Goal: Task Accomplishment & Management: Use online tool/utility

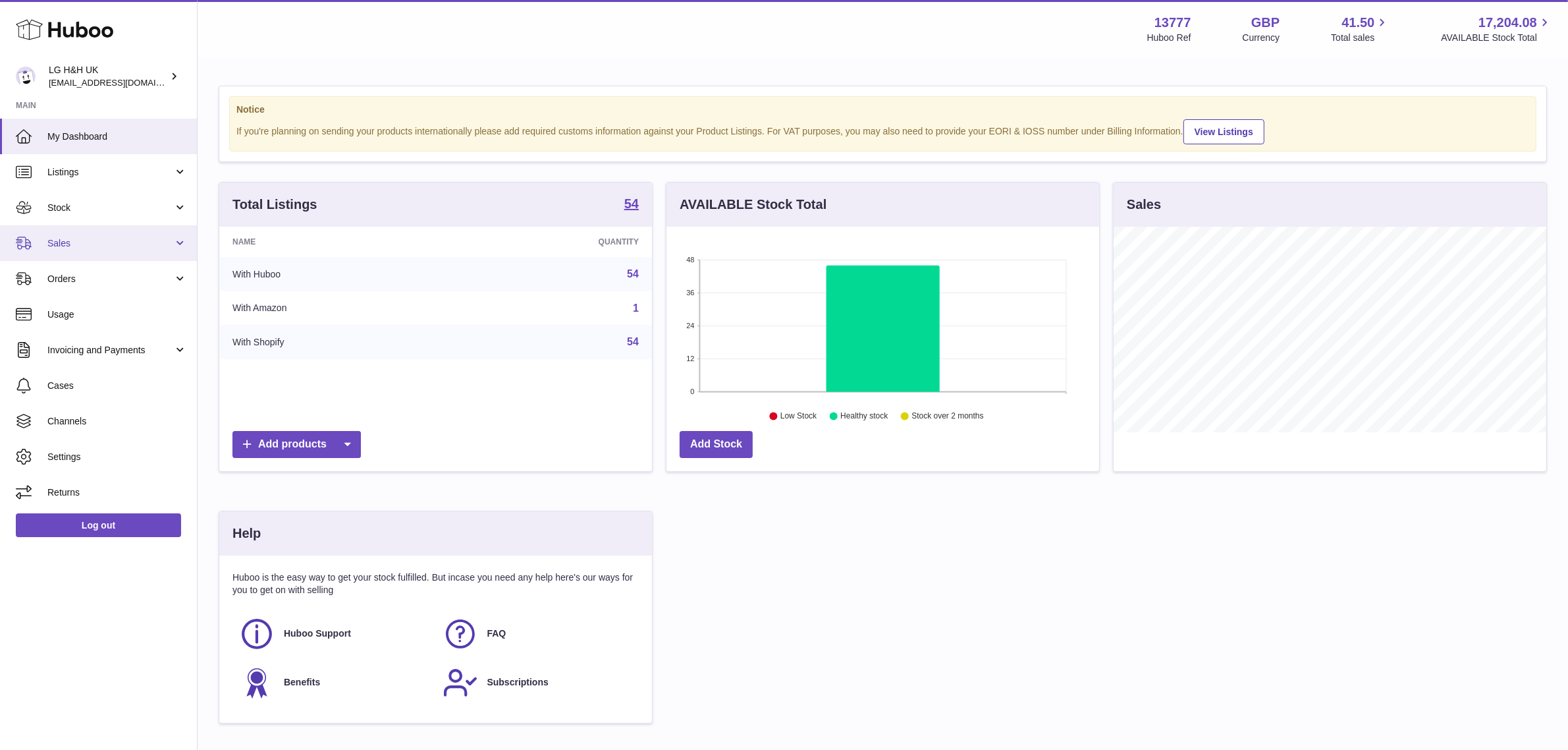
click at [71, 232] on link "Sales" at bounding box center [98, 243] width 197 height 35
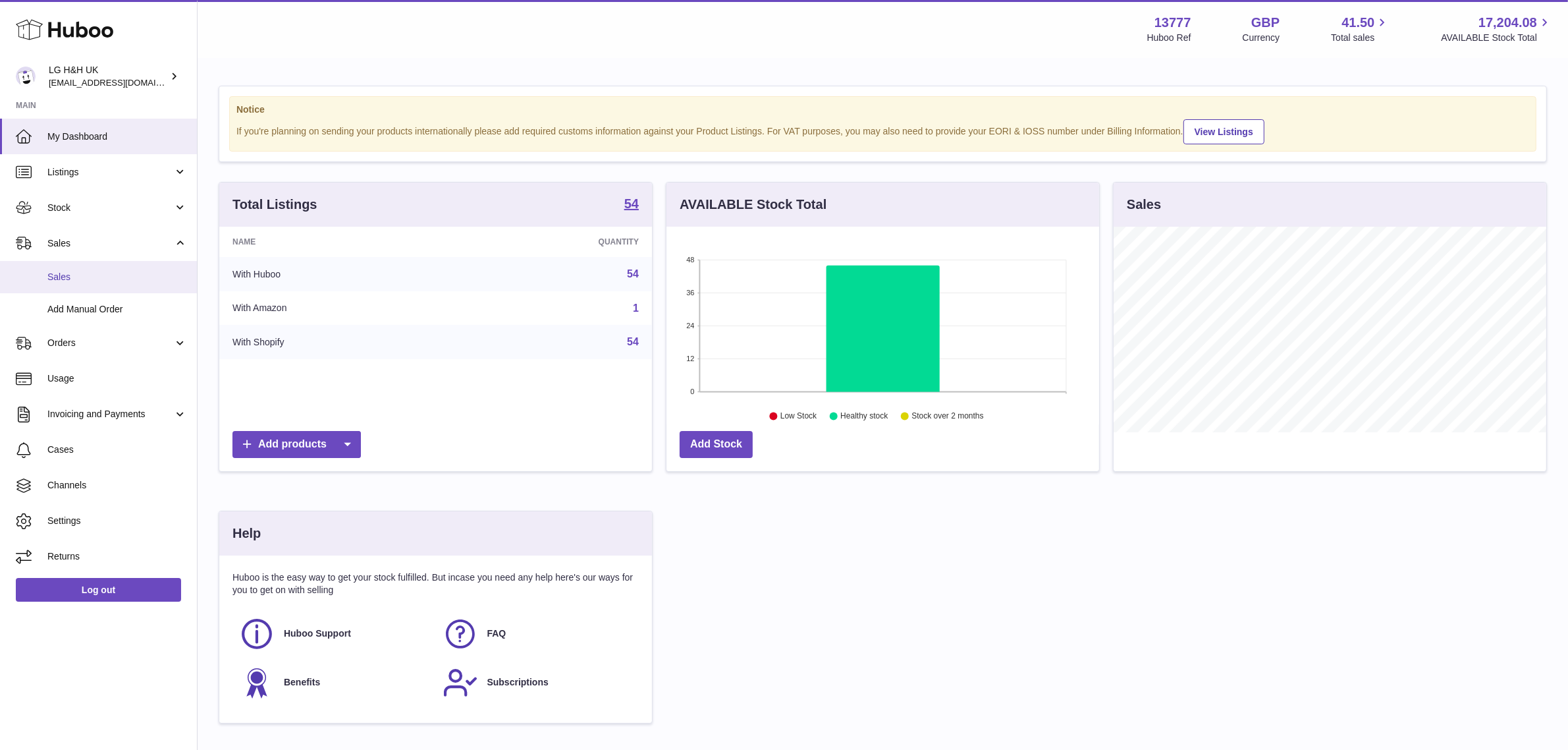
click at [71, 266] on link "Sales" at bounding box center [98, 277] width 197 height 32
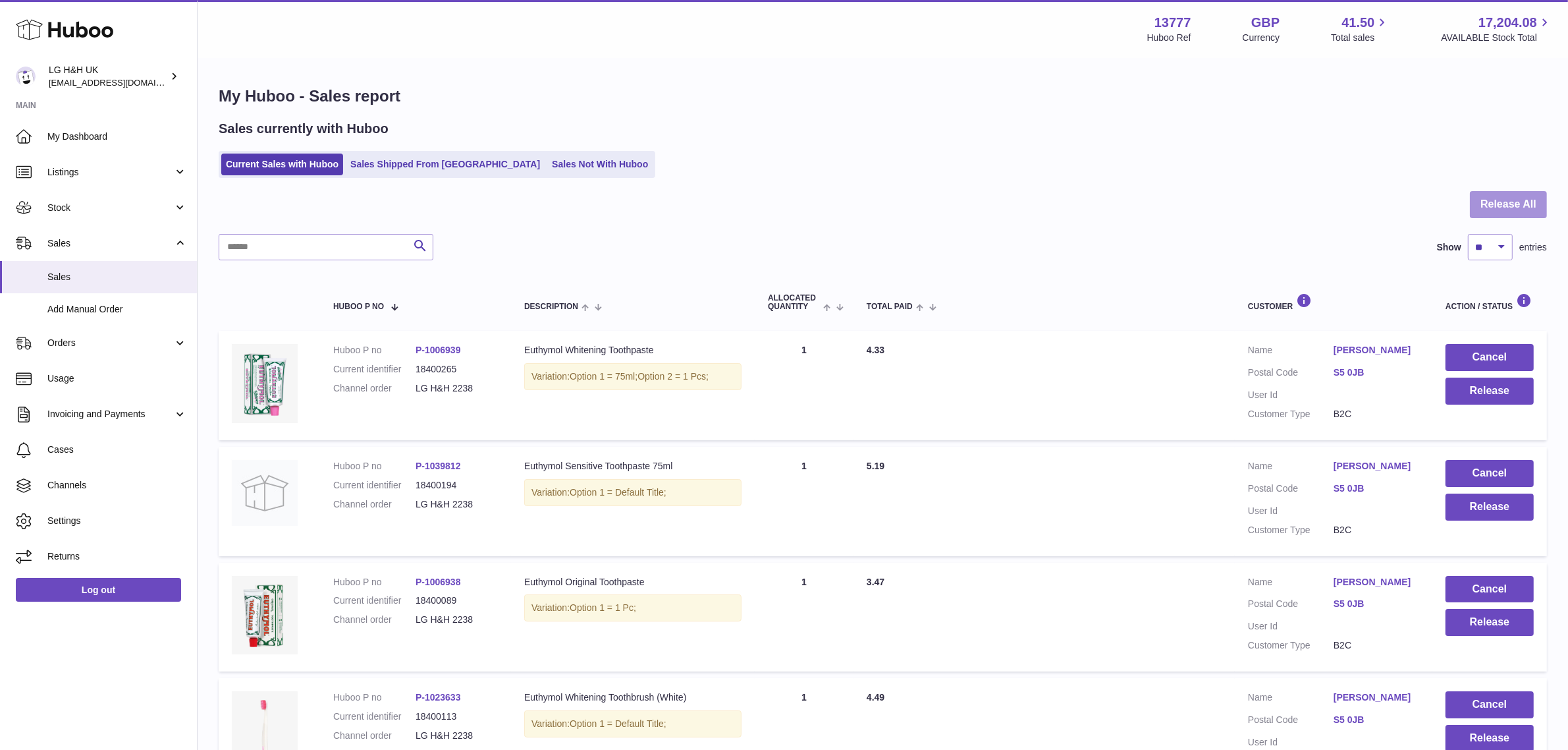
click at [1510, 198] on button "Release All" at bounding box center [1508, 204] width 77 height 27
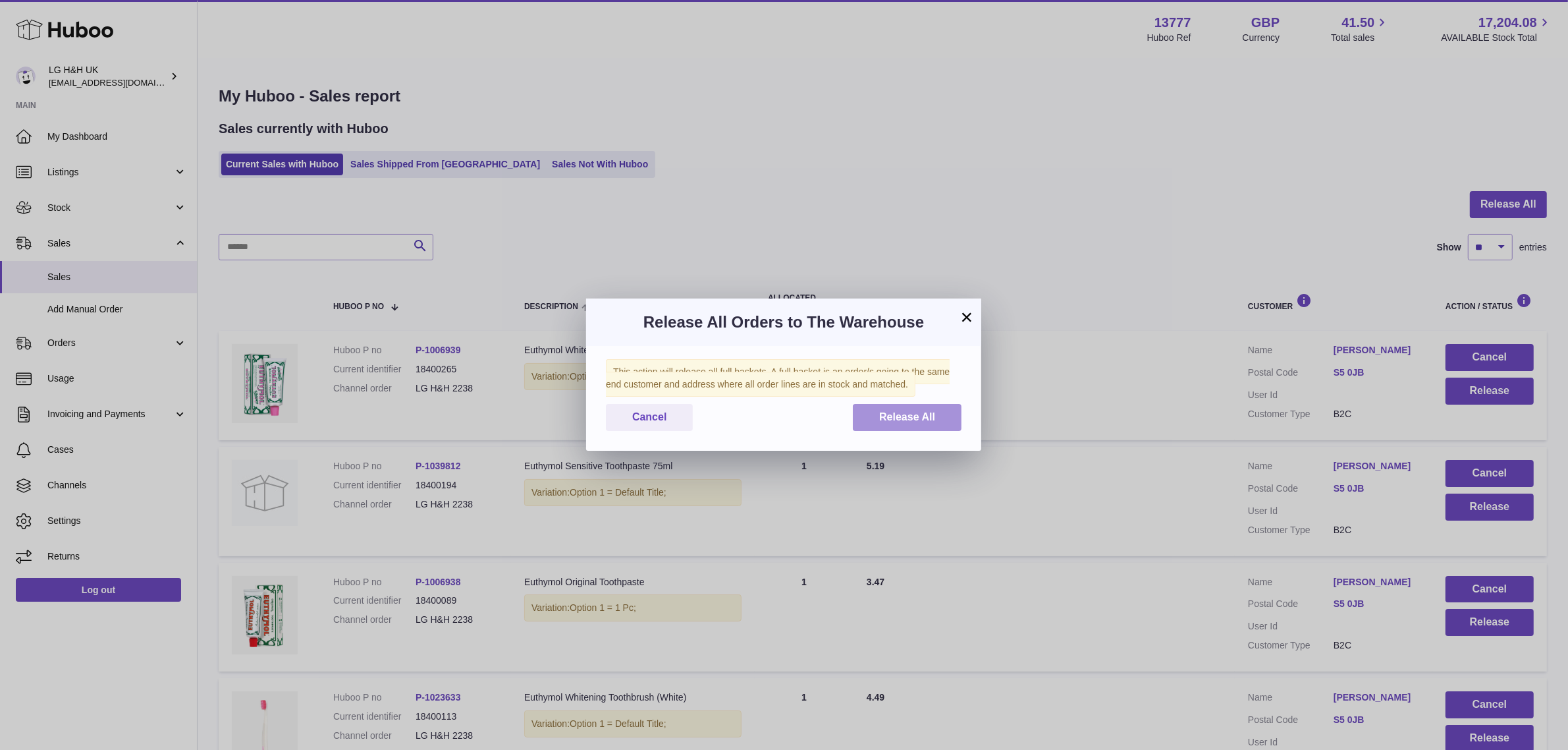
click at [907, 411] on span "Release All" at bounding box center [907, 416] width 56 height 11
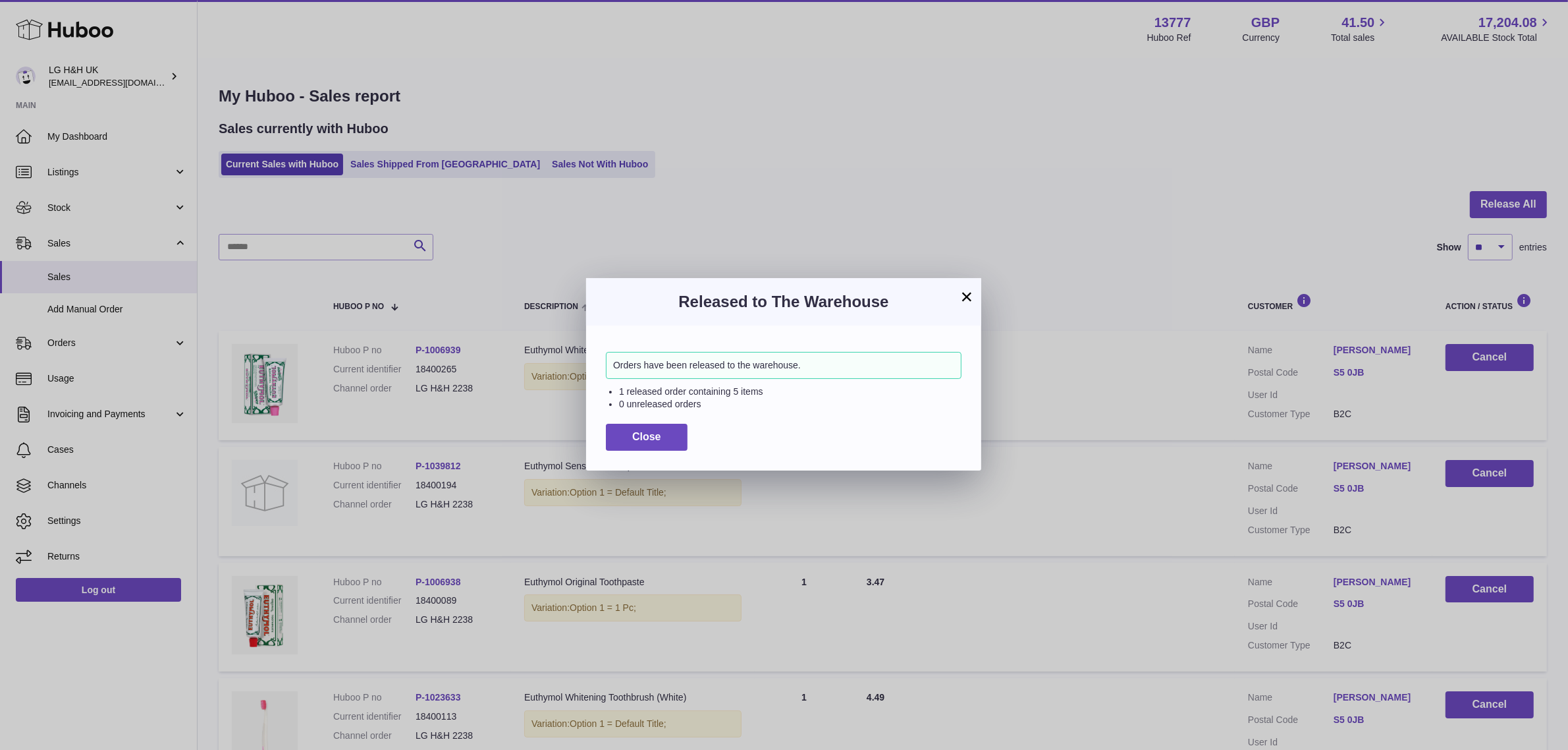
click at [960, 295] on button "×" at bounding box center [967, 296] width 16 height 16
